Goal: Transaction & Acquisition: Purchase product/service

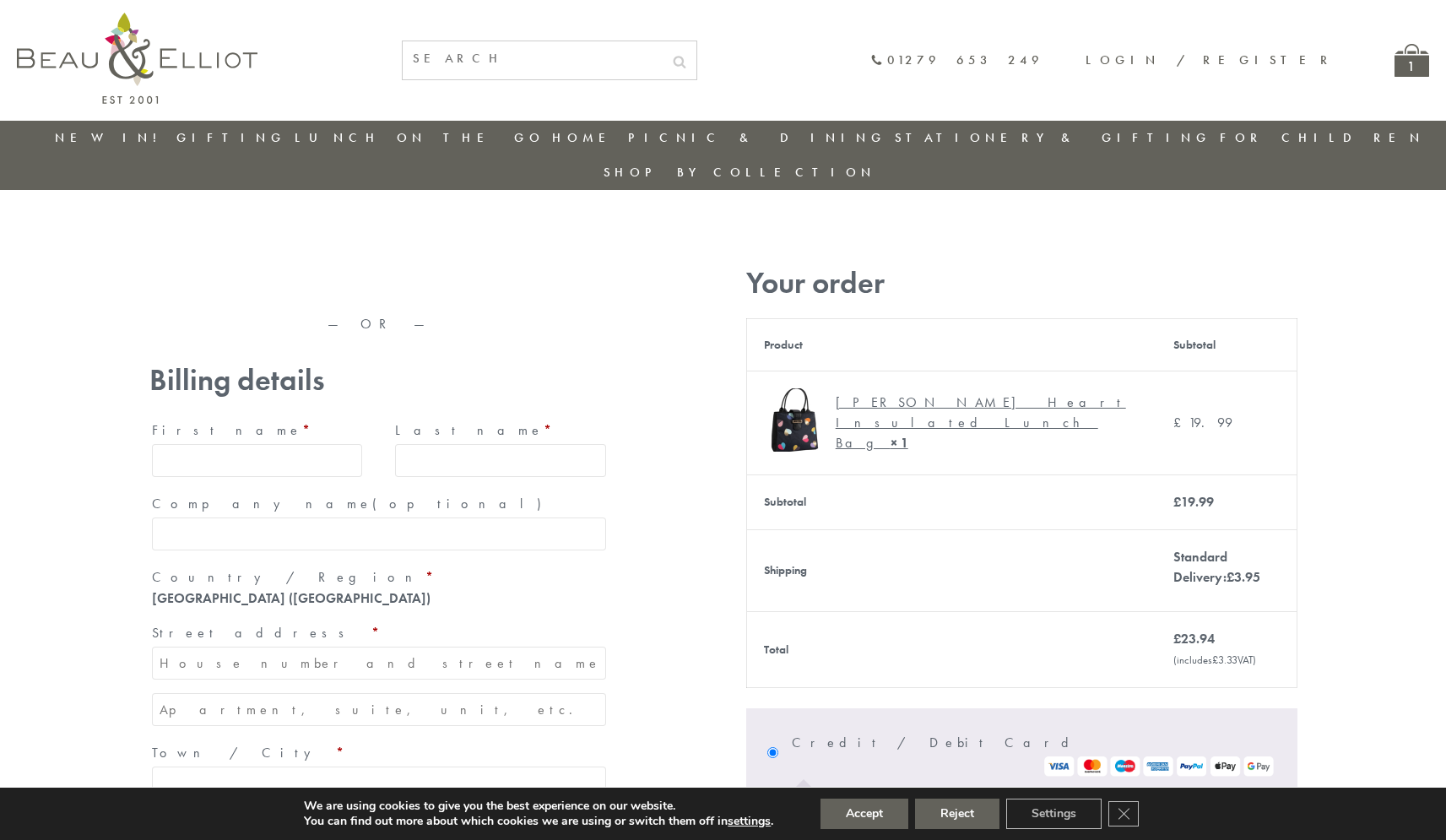
type input "[EMAIL_ADDRESS][DOMAIN_NAME]"
type input "[PERSON_NAME]"
type input "23, Scottsdale, Happytown"
type input "London"
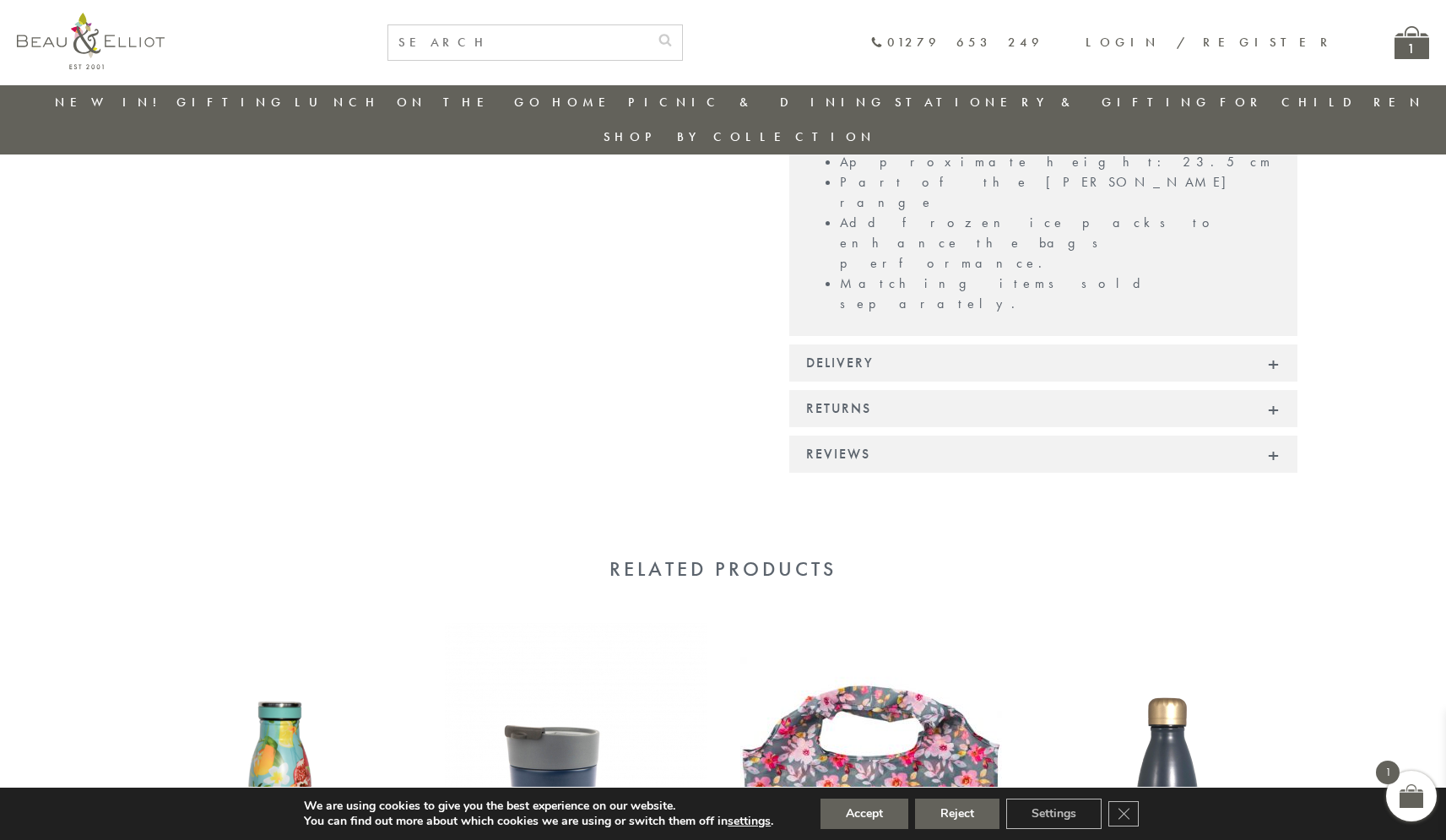
scroll to position [1298, 0]
